Goal: Information Seeking & Learning: Find contact information

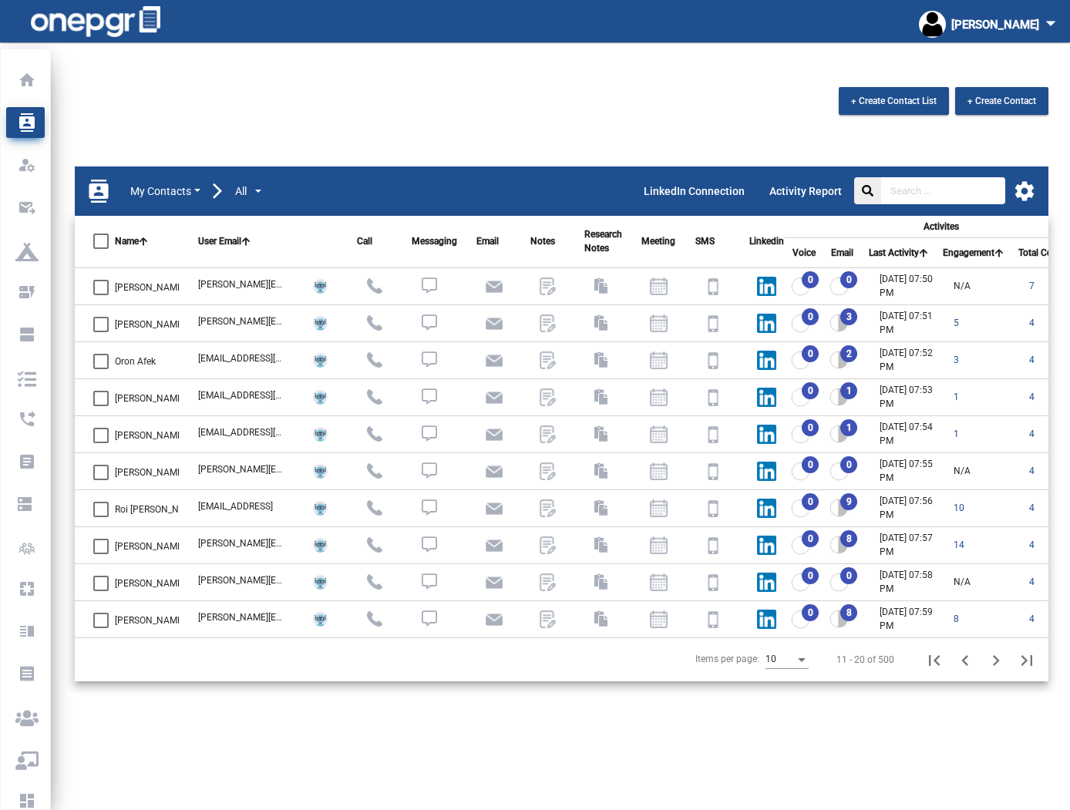
scroll to position [22, 0]
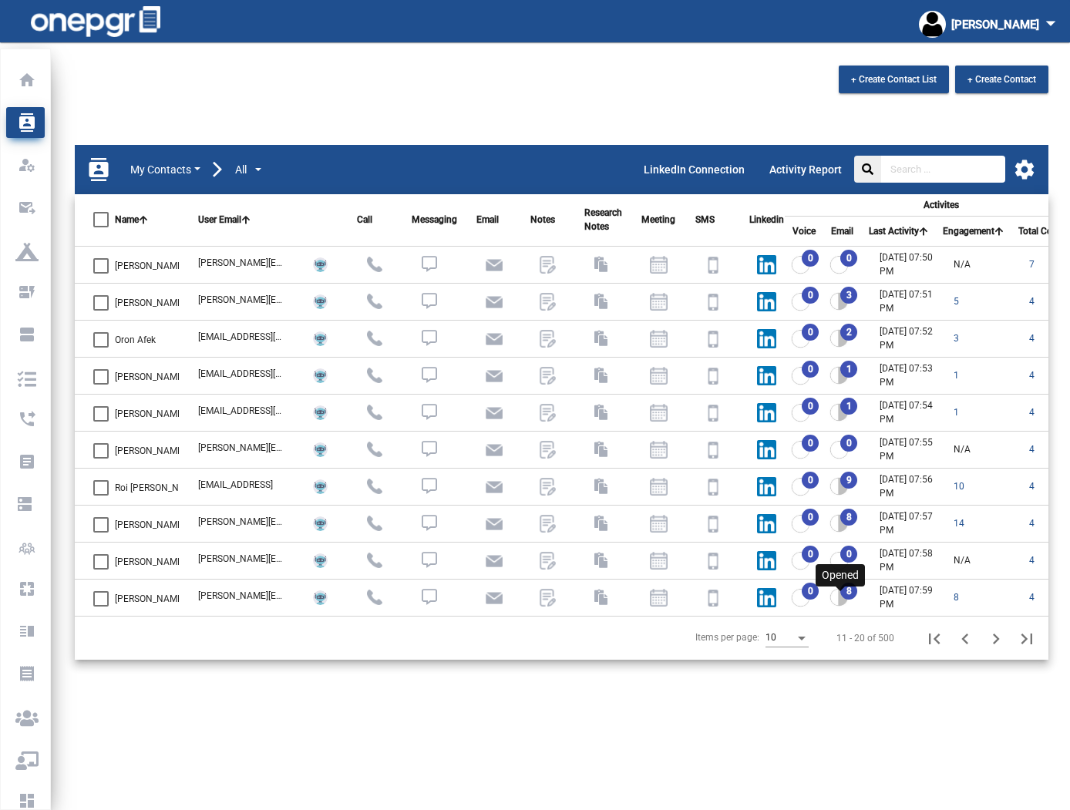
click at [835, 599] on img at bounding box center [838, 597] width 19 height 18
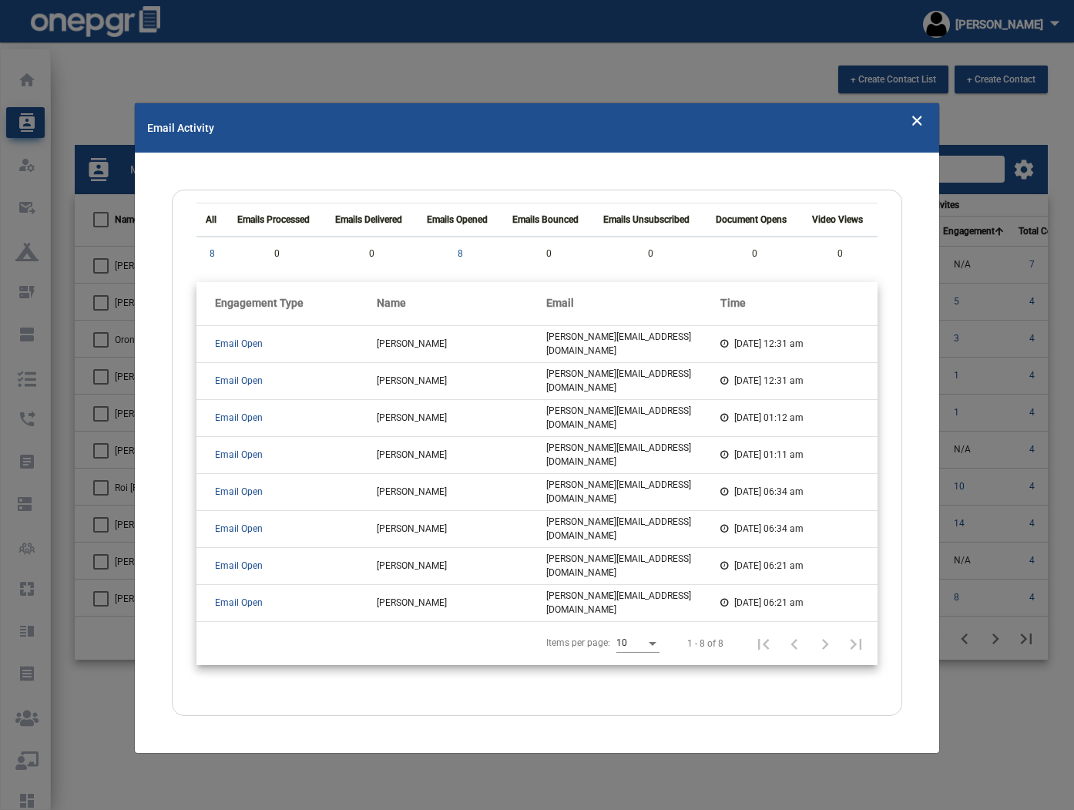
click at [917, 118] on icon "Close" at bounding box center [917, 119] width 13 height 23
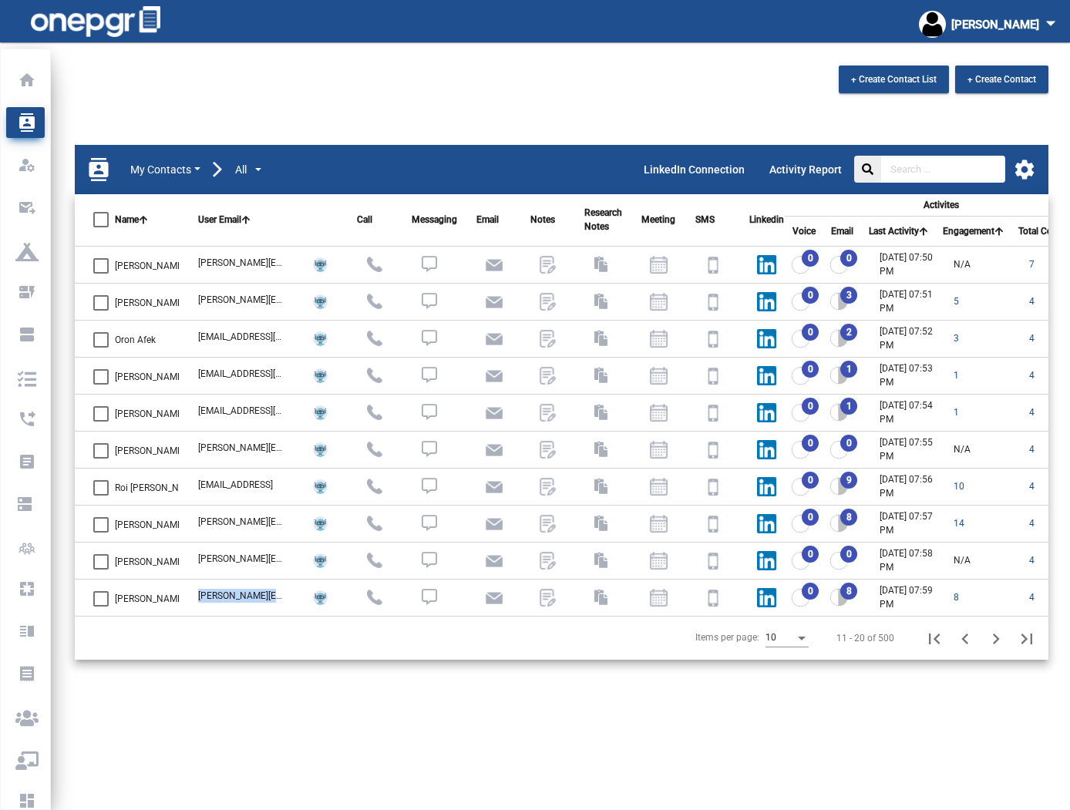
drag, startPoint x: 279, startPoint y: 597, endPoint x: 197, endPoint y: 594, distance: 81.7
click at [197, 594] on td "[PERSON_NAME][EMAIL_ADDRESS][DOMAIN_NAME]" at bounding box center [232, 597] width 105 height 37
copy div "[PERSON_NAME][EMAIL_ADDRESS][DOMAIN_NAME]"
click at [996, 638] on icon "Next page" at bounding box center [996, 638] width 7 height 11
click at [842, 266] on img at bounding box center [838, 264] width 19 height 18
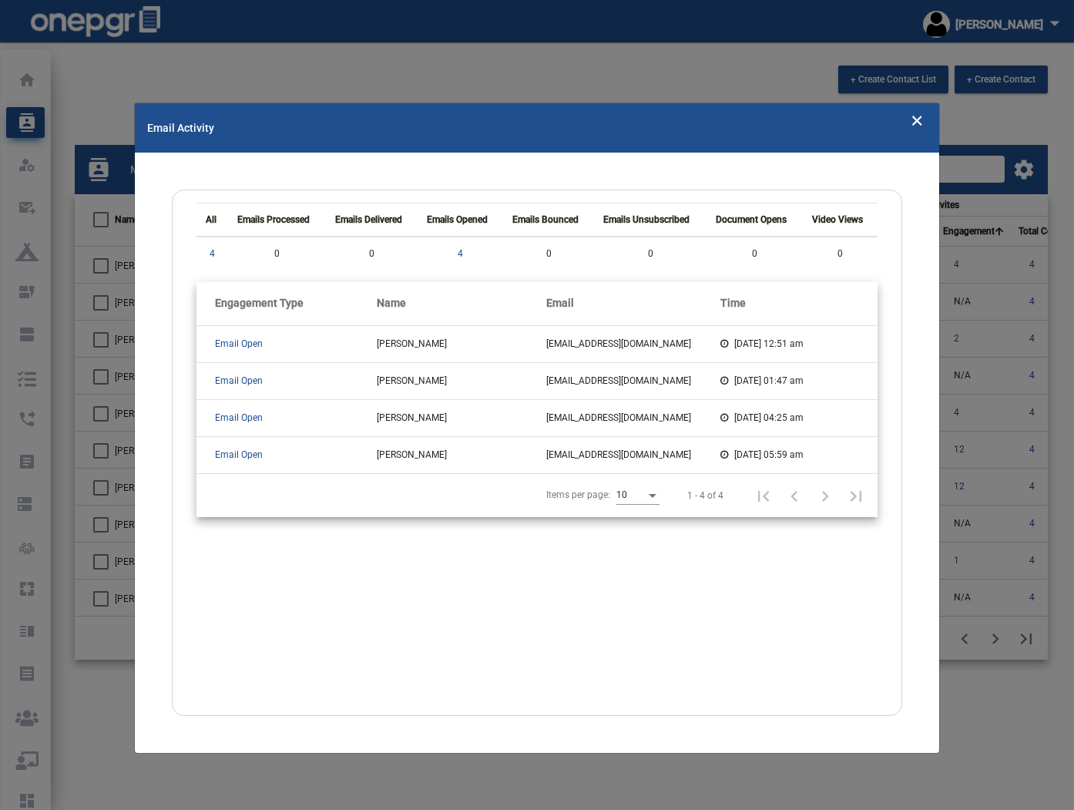
click at [924, 127] on mat-toolbar "Email Activity" at bounding box center [537, 127] width 805 height 49
click at [914, 126] on icon "Close" at bounding box center [917, 119] width 13 height 23
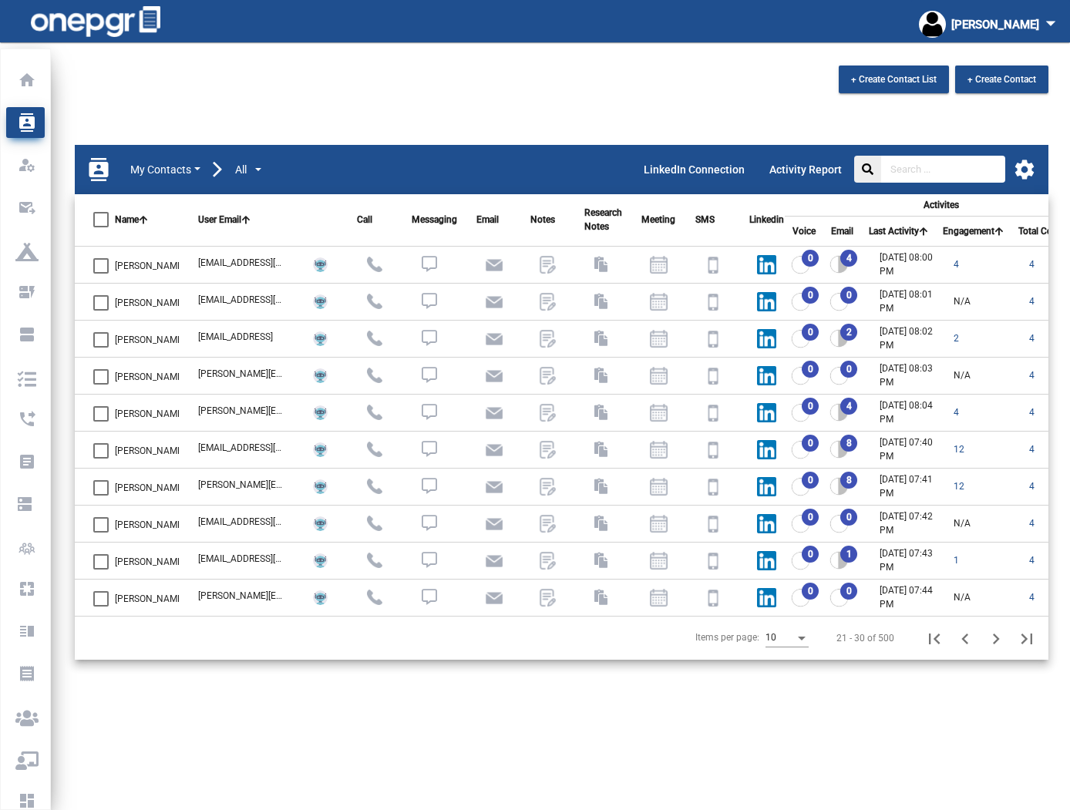
click at [856, 331] on div "2" at bounding box center [844, 338] width 31 height 18
click at [842, 341] on img at bounding box center [838, 338] width 19 height 18
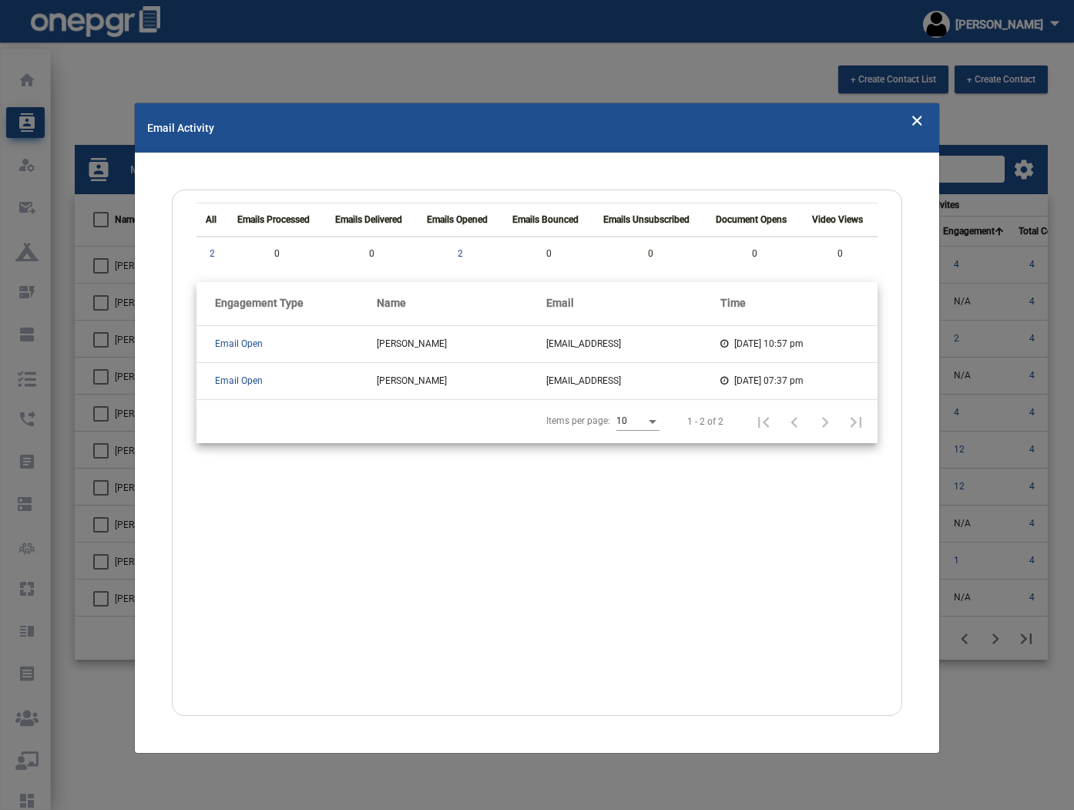
click at [915, 127] on icon "Close" at bounding box center [917, 119] width 13 height 23
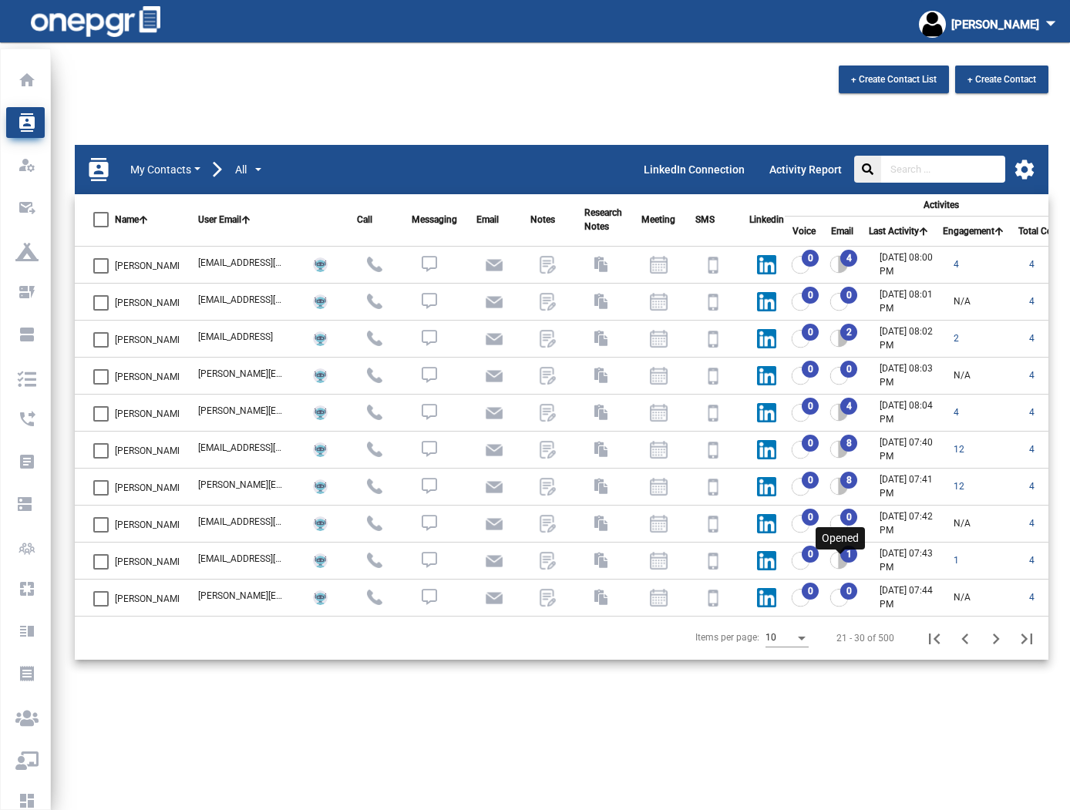
click at [848, 556] on img at bounding box center [838, 560] width 19 height 18
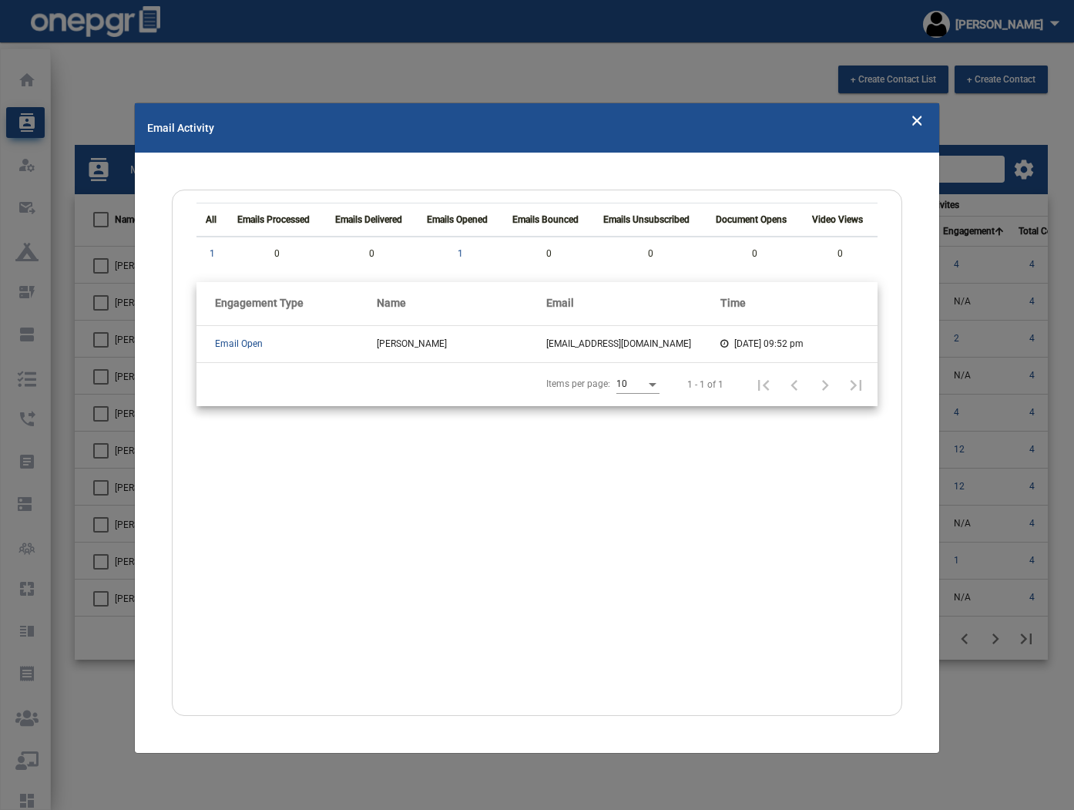
click at [912, 124] on icon "Close" at bounding box center [917, 119] width 13 height 23
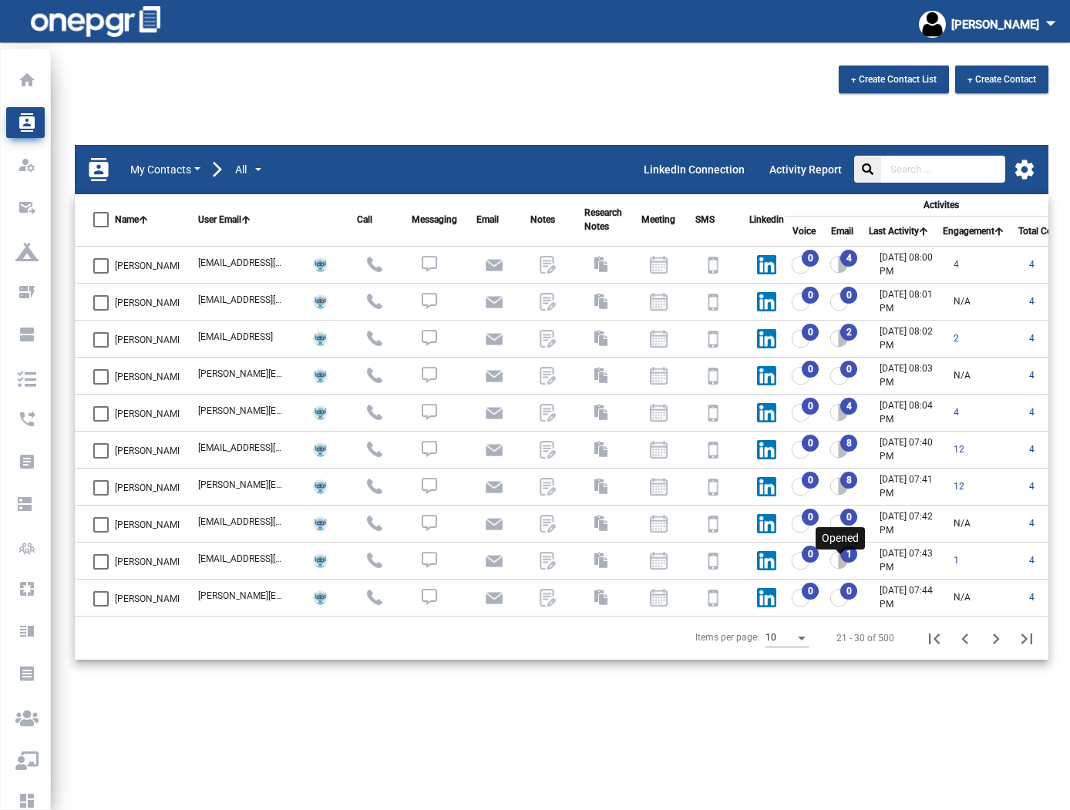
click at [845, 563] on img at bounding box center [838, 560] width 19 height 18
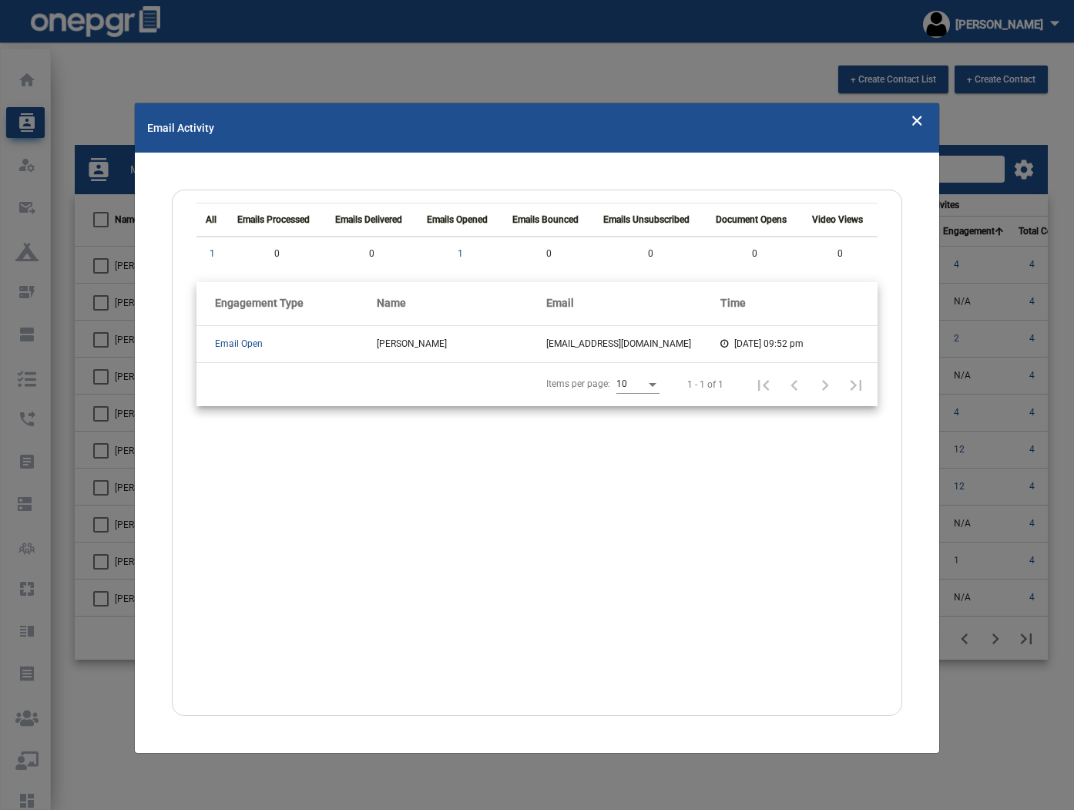
click at [913, 119] on icon "Close" at bounding box center [917, 119] width 13 height 23
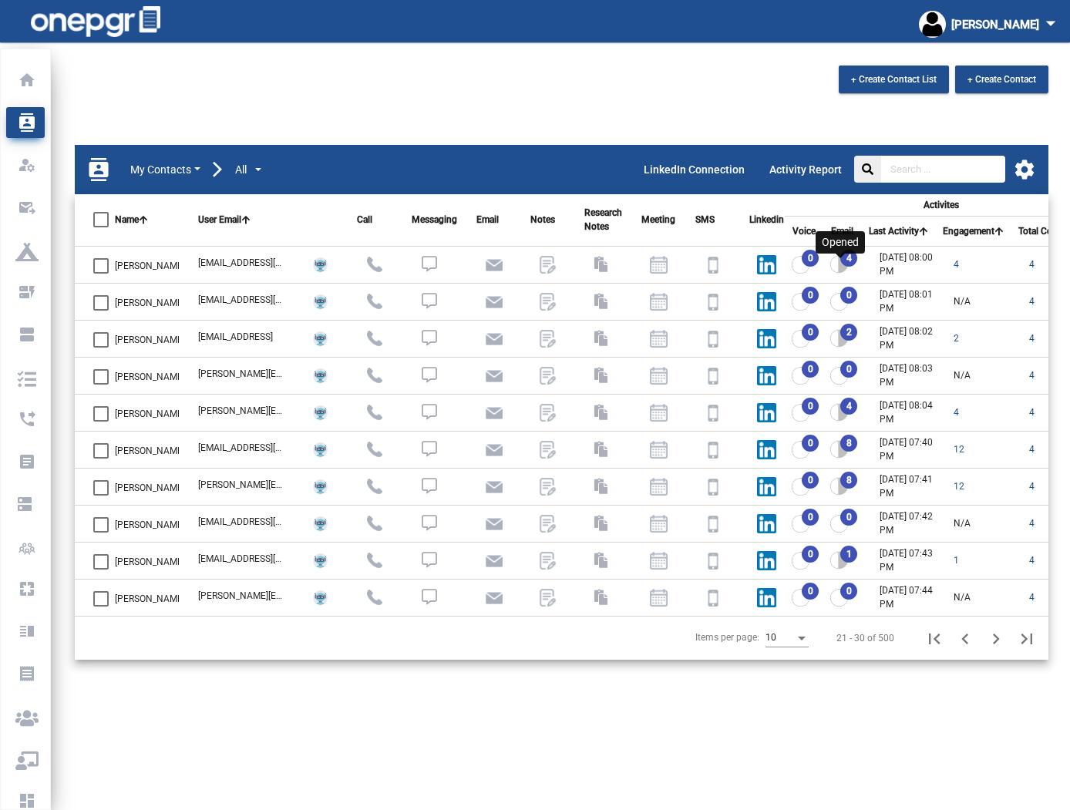
click at [845, 270] on img at bounding box center [838, 264] width 19 height 18
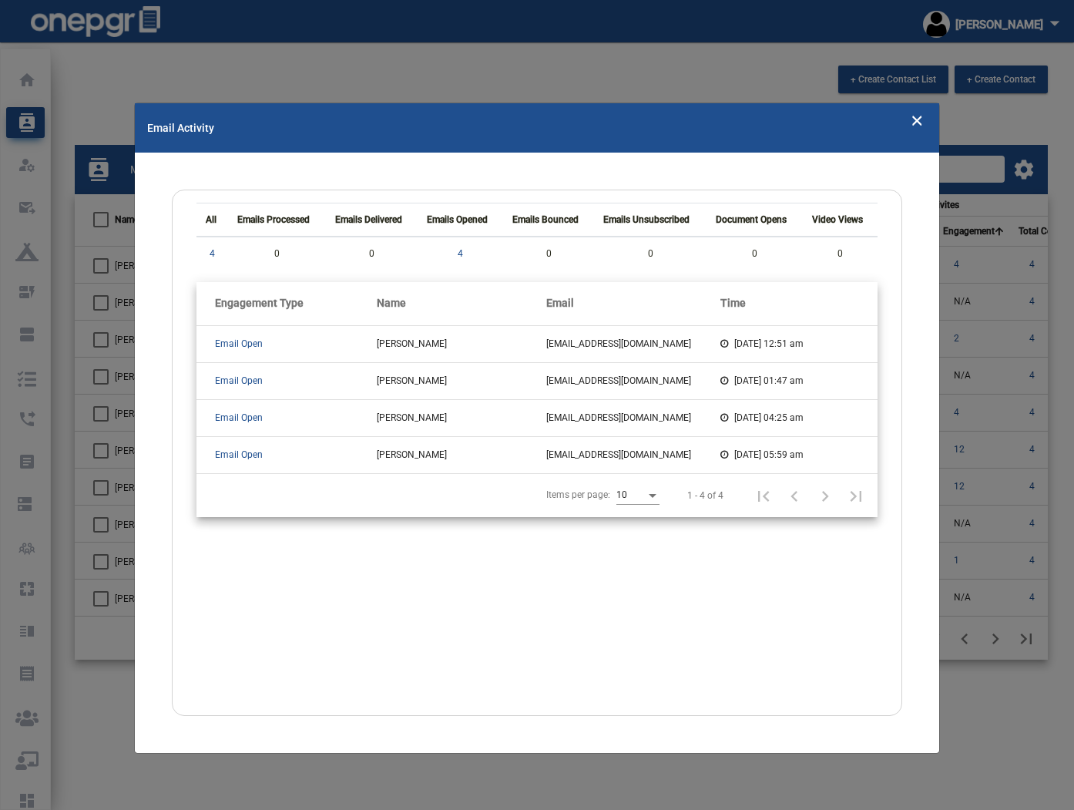
click at [919, 124] on icon "Close" at bounding box center [917, 119] width 13 height 23
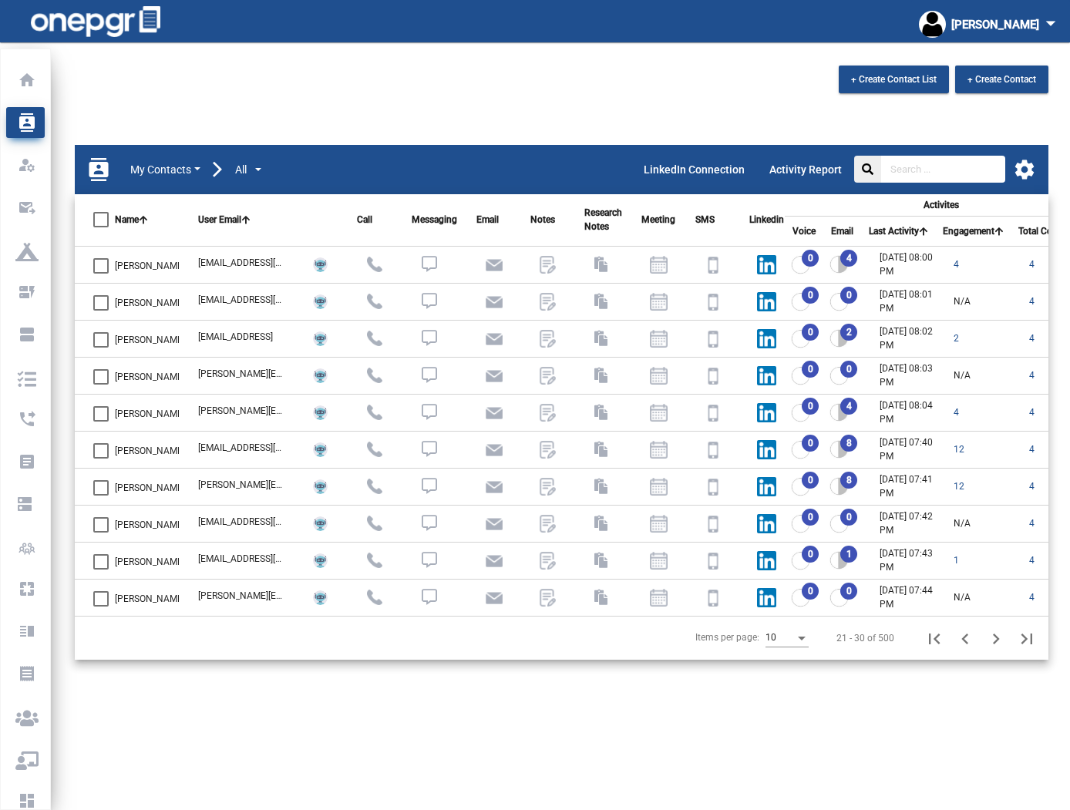
drag, startPoint x: 181, startPoint y: 267, endPoint x: 110, endPoint y: 264, distance: 71.0
click at [110, 264] on tr "[PERSON_NAME] [EMAIL_ADDRESS][DOMAIN_NAME] 0 4 [DATE] 08:00 PM 4 4 N/A" at bounding box center [690, 264] width 1231 height 37
copy label "[PERSON_NAME]"
click at [996, 638] on icon "Next page" at bounding box center [996, 639] width 22 height 22
click at [962, 637] on icon "Previous page" at bounding box center [964, 638] width 7 height 11
